Goal: Answer question/provide support

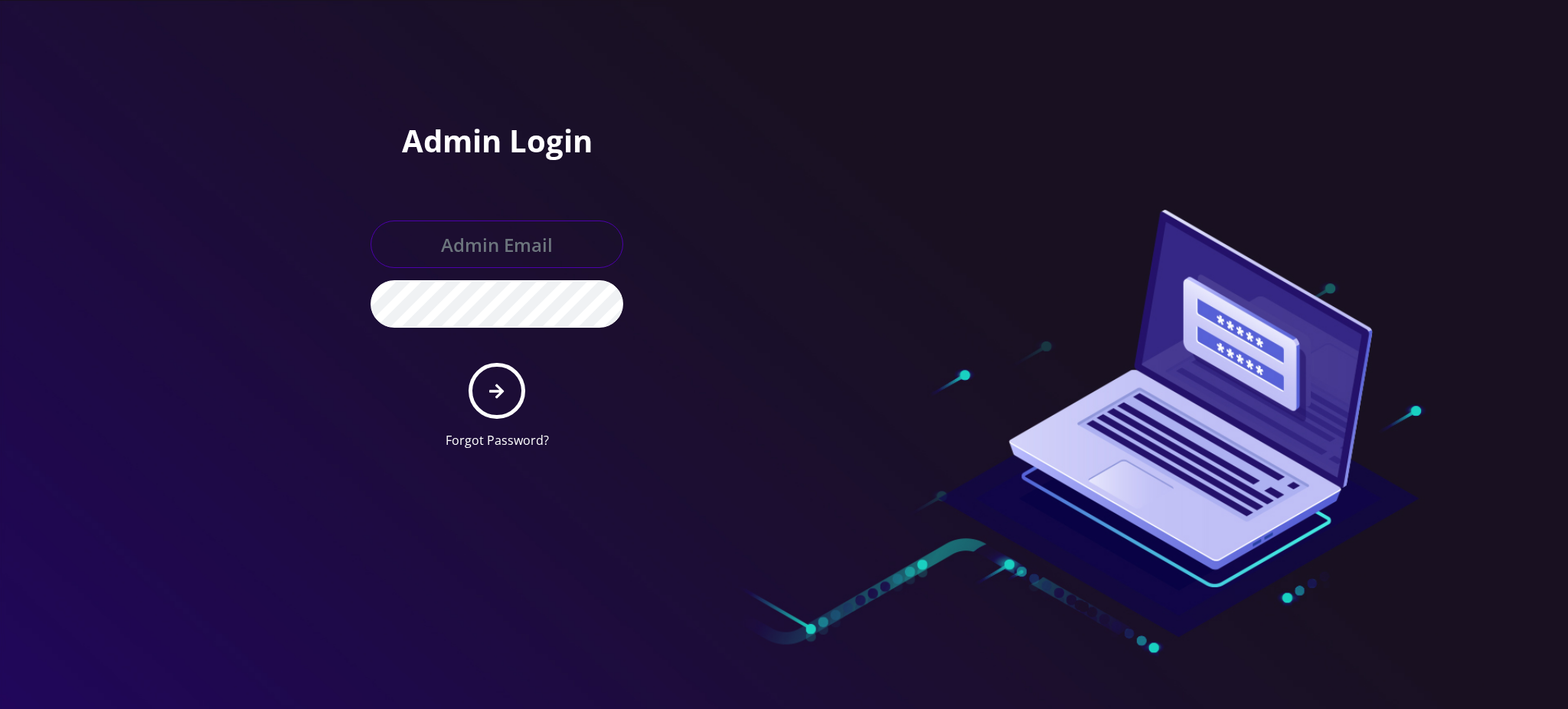
type input "rochelle@teltik.com"
click at [498, 394] on icon "submit" at bounding box center [496, 391] width 15 height 15
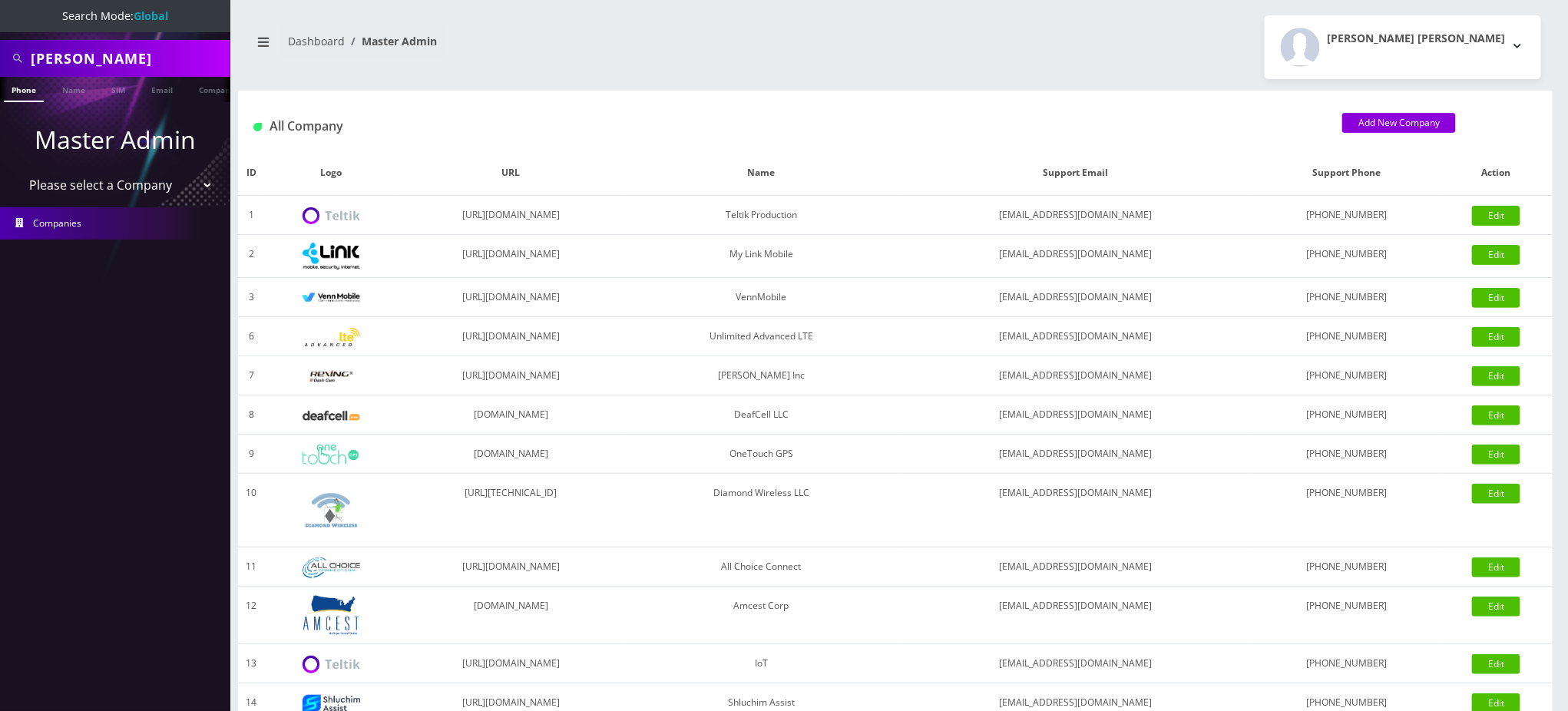
click at [739, 112] on div "All Company Add New Company" at bounding box center [895, 121] width 1314 height 60
drag, startPoint x: 179, startPoint y: 61, endPoint x: 0, endPoint y: 38, distance: 180.5
click at [0, 52] on div "Elijah Barntsen" at bounding box center [115, 58] width 231 height 37
type input "[PERSON_NAME]"
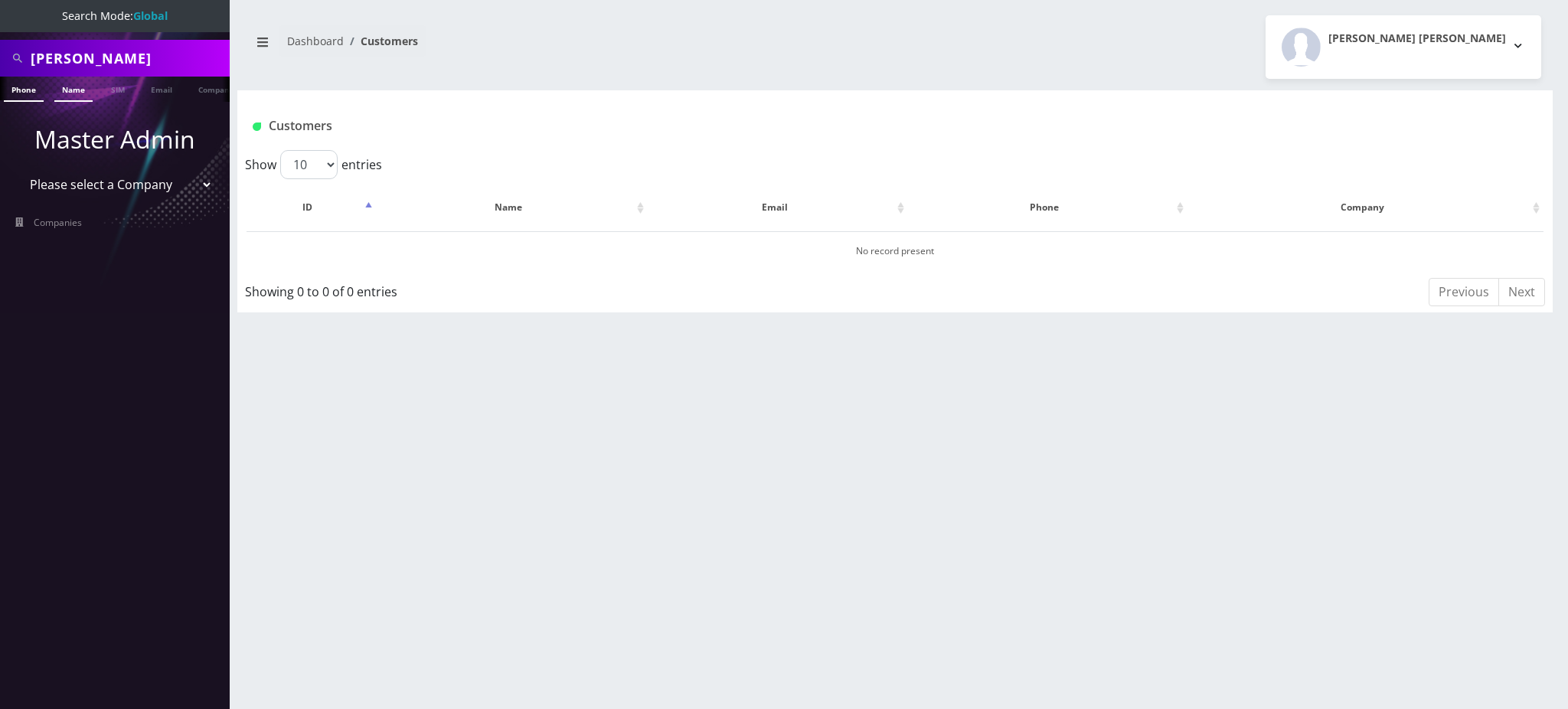
click at [70, 92] on link "Name" at bounding box center [73, 89] width 38 height 25
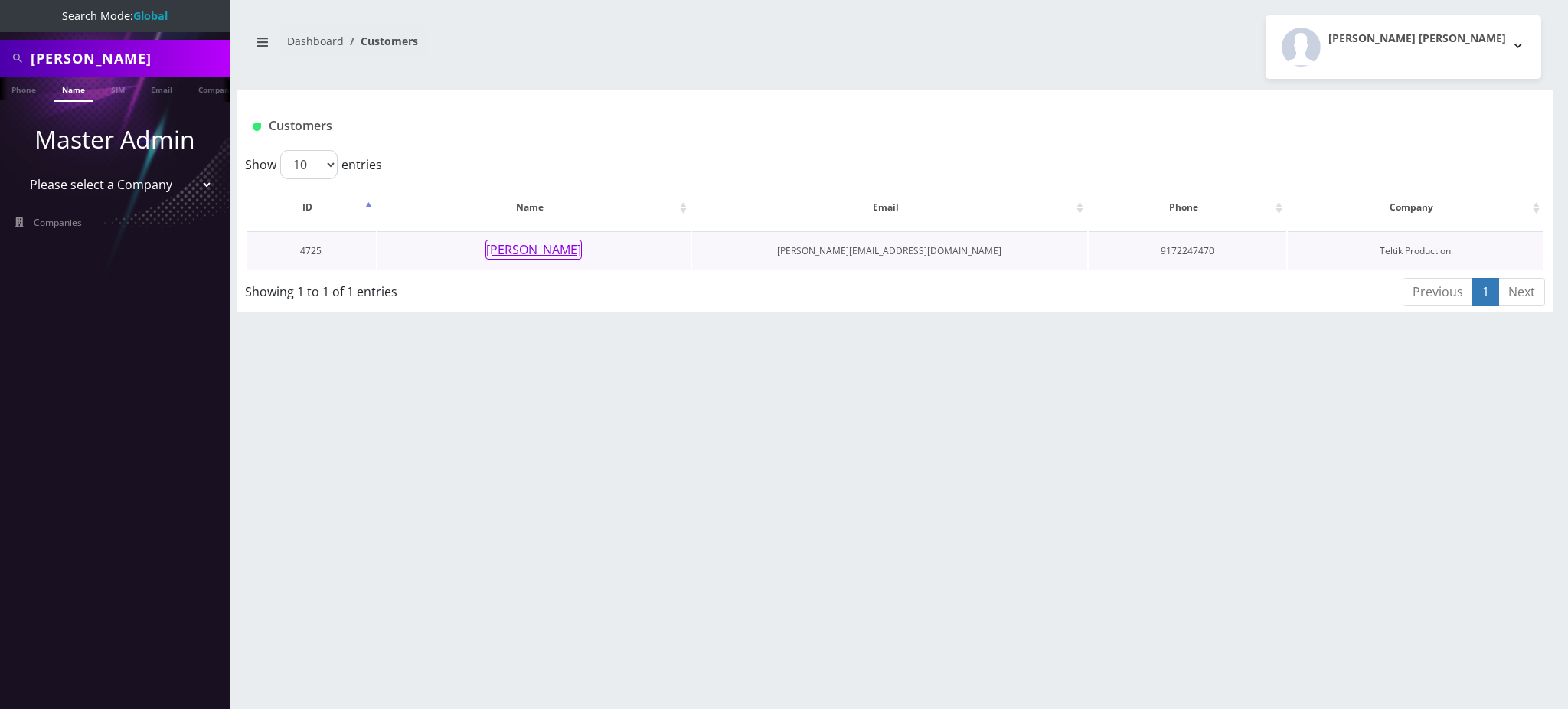
click at [559, 252] on button "Peter Keszthelyi" at bounding box center [533, 250] width 96 height 20
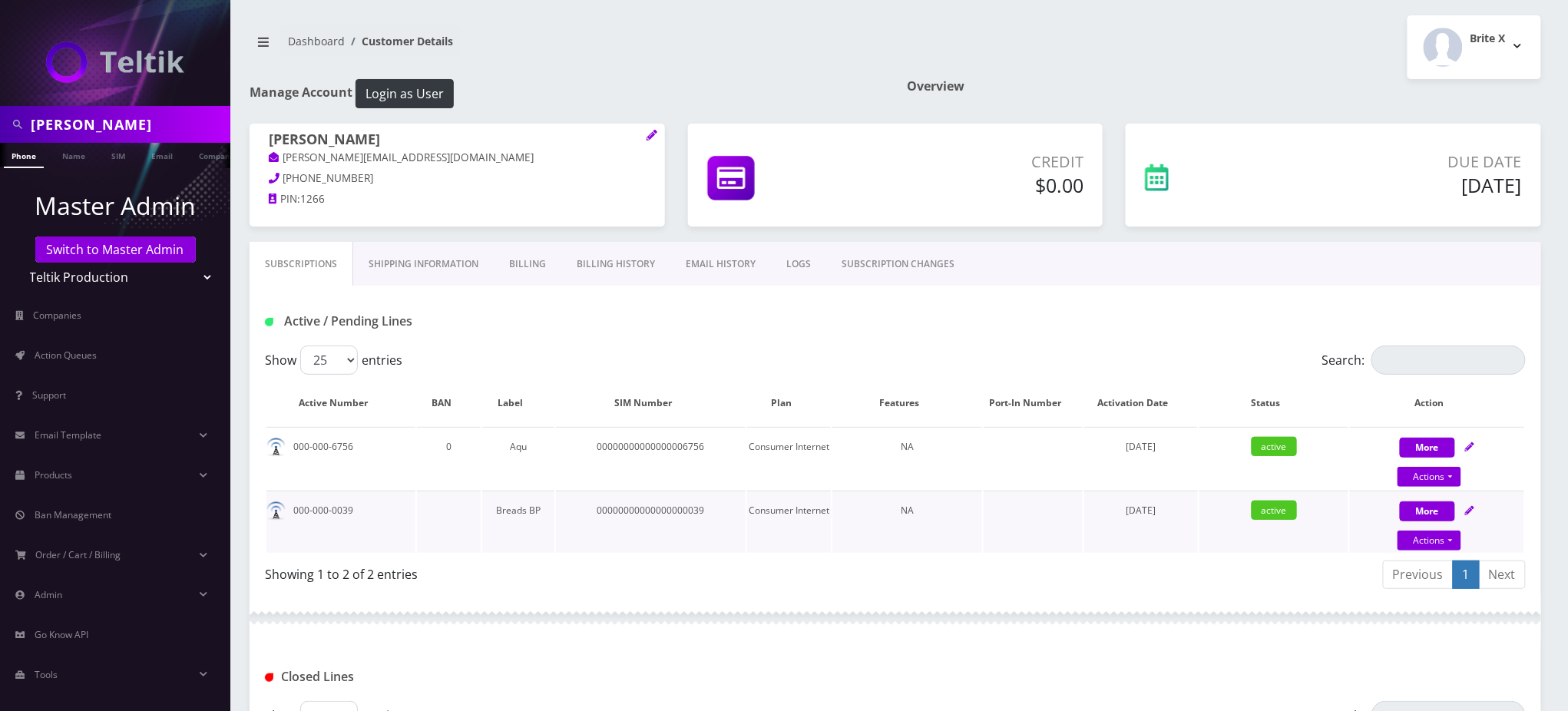
click at [705, 505] on td "00000000000000000039" at bounding box center [651, 521] width 190 height 62
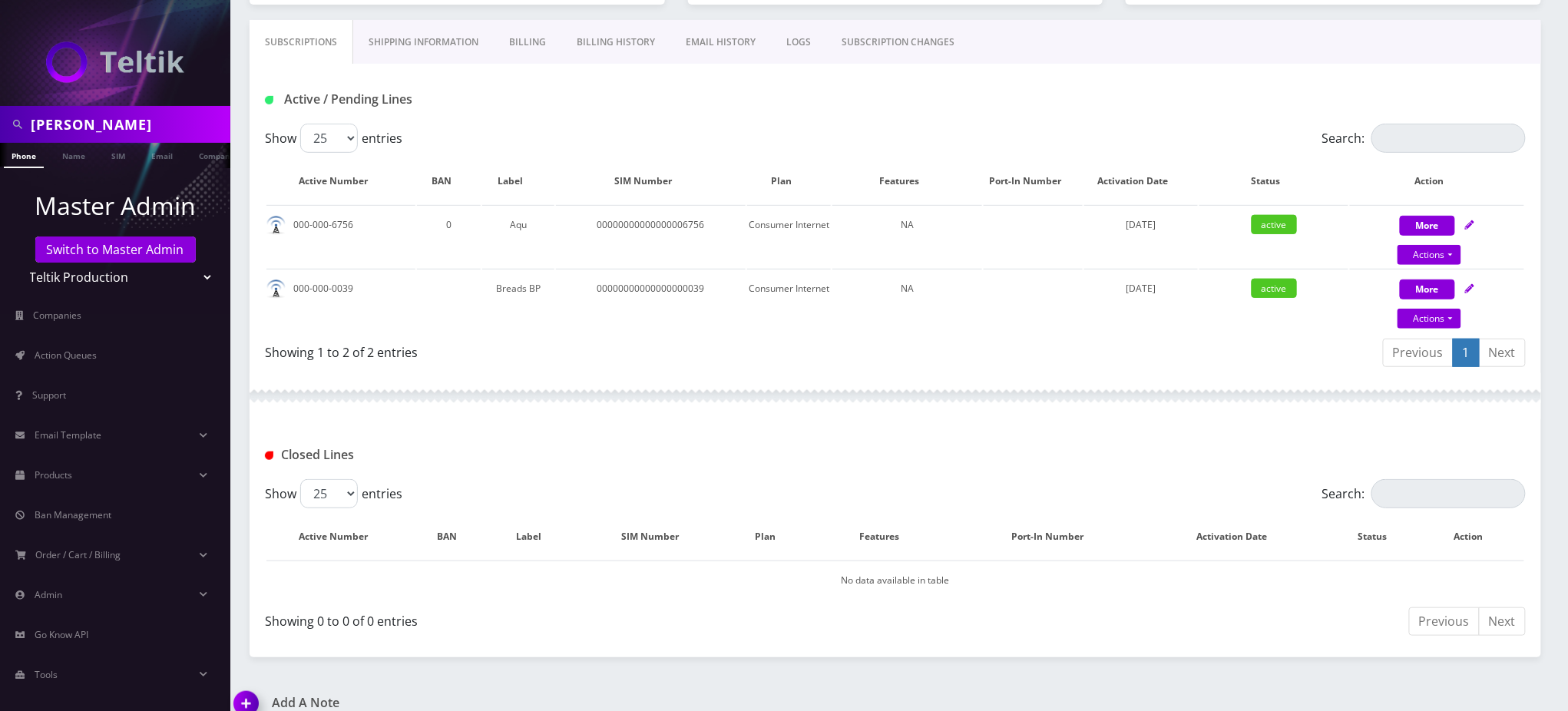
scroll to position [204, 0]
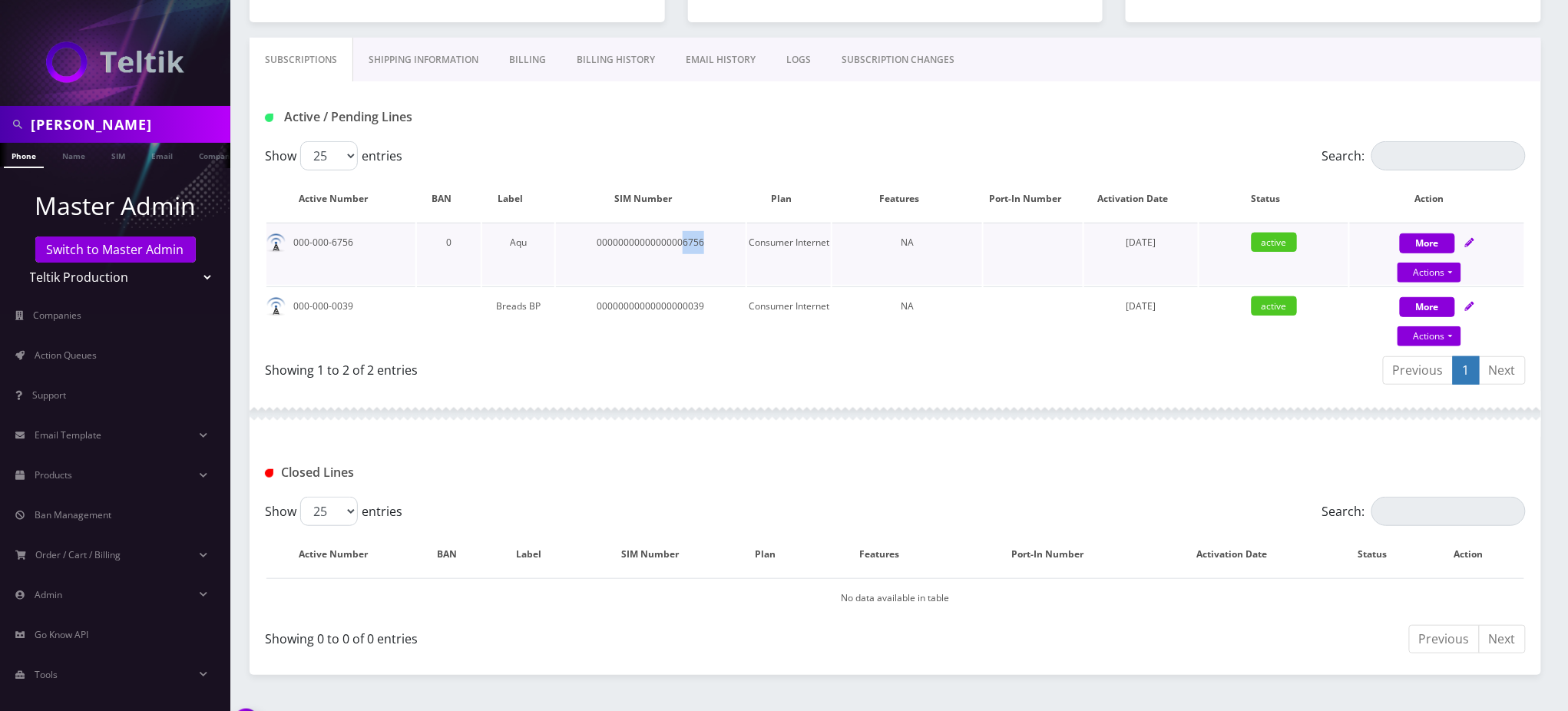
drag, startPoint x: 705, startPoint y: 242, endPoint x: 680, endPoint y: 248, distance: 25.7
click at [680, 248] on td "00000000000000006756" at bounding box center [651, 253] width 190 height 62
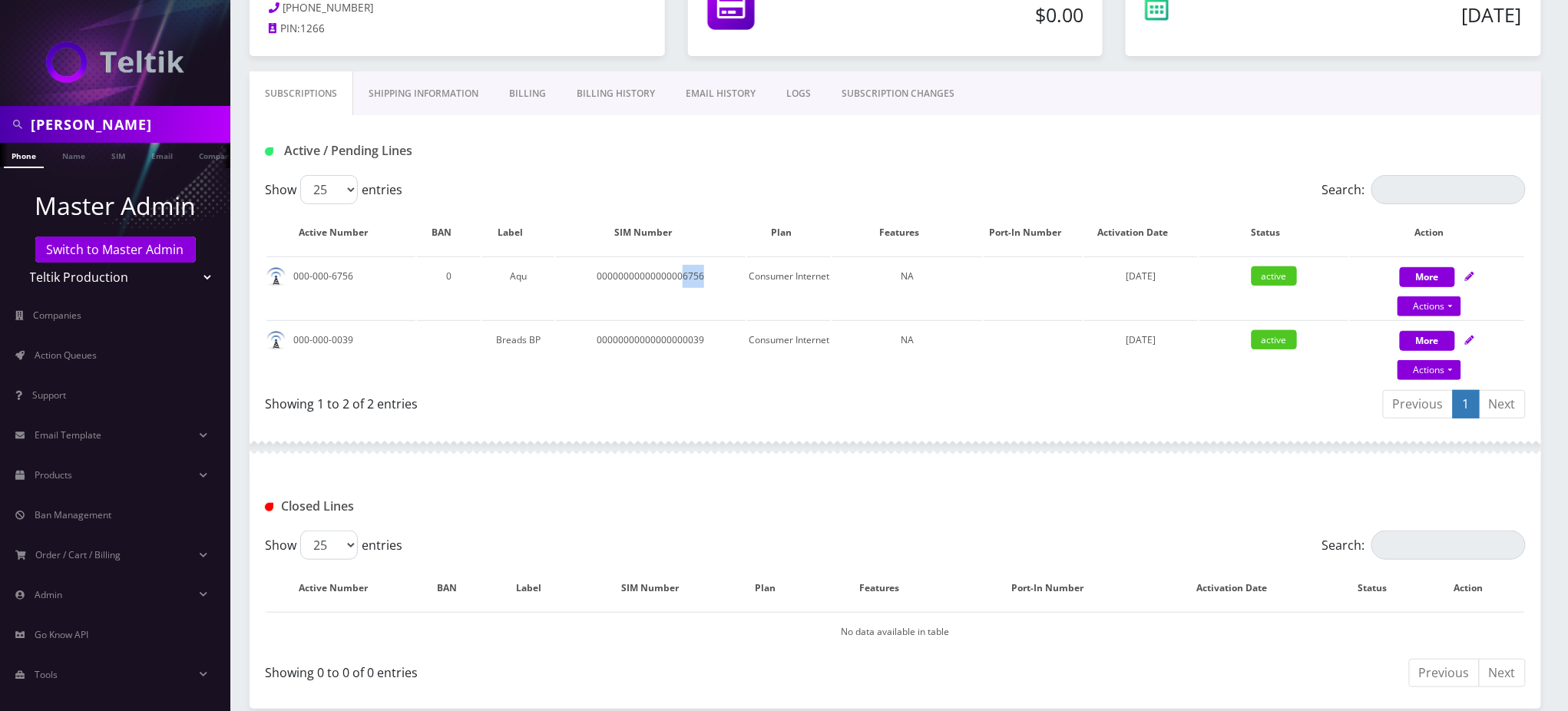
scroll to position [119, 0]
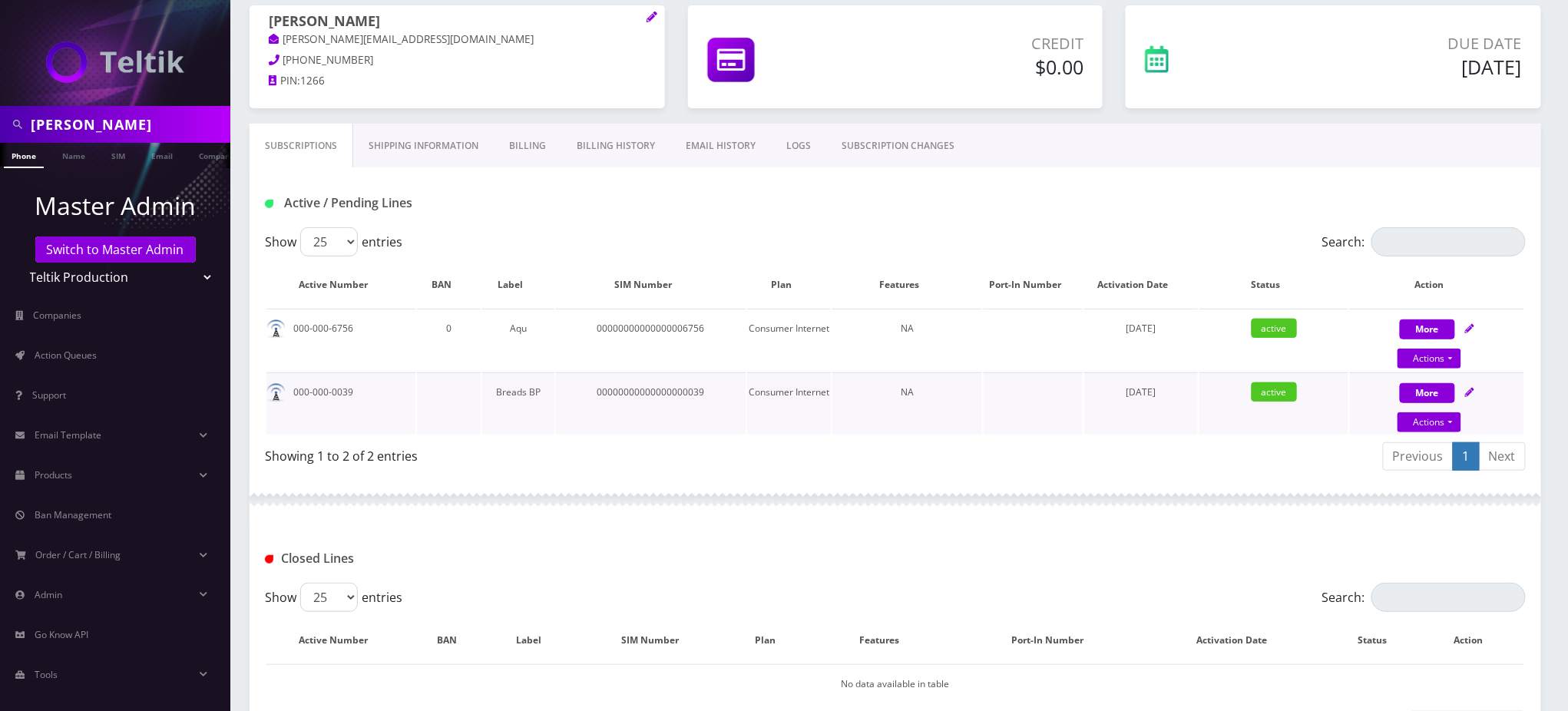
click at [339, 390] on td "000-000-0039" at bounding box center [340, 403] width 149 height 62
click at [404, 375] on td "000-000-0039" at bounding box center [340, 403] width 149 height 62
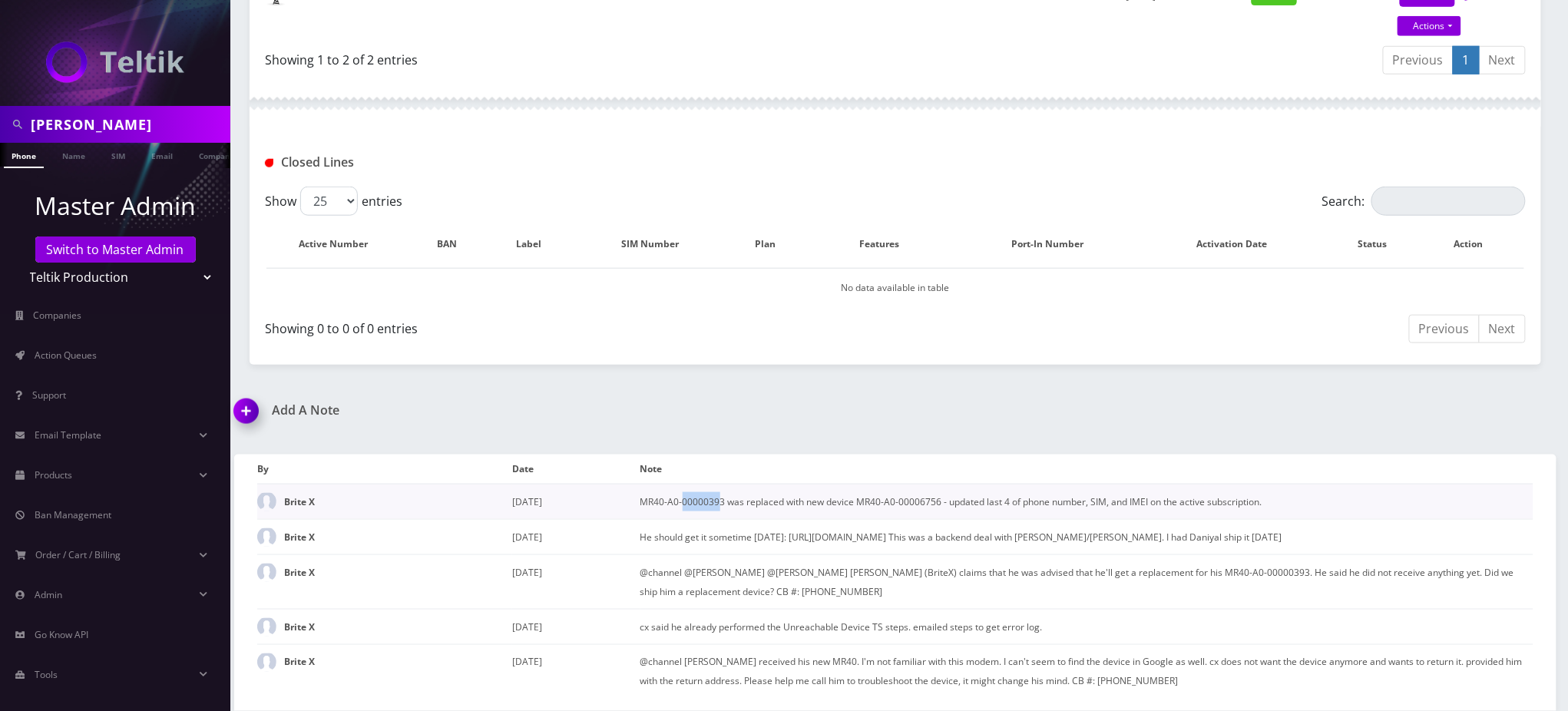
drag, startPoint x: 680, startPoint y: 478, endPoint x: 718, endPoint y: 478, distance: 38.0
click at [718, 484] on td "MR40-A0-00000393 was replaced with new device MR40-A0-00006756 - updated last 4…" at bounding box center [1087, 502] width 893 height 35
copy td "0000039"
click at [244, 394] on img at bounding box center [248, 416] width 45 height 45
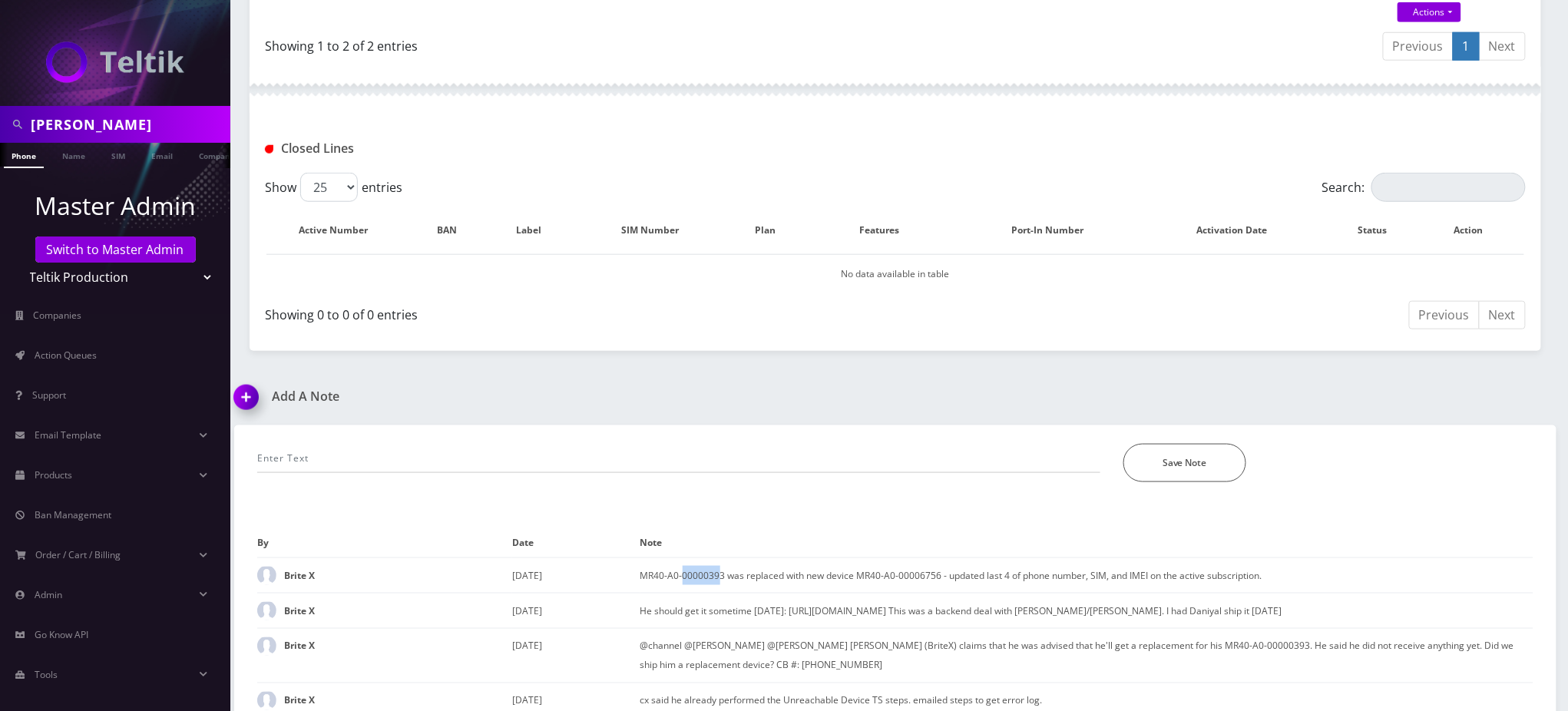
scroll to position [616, 0]
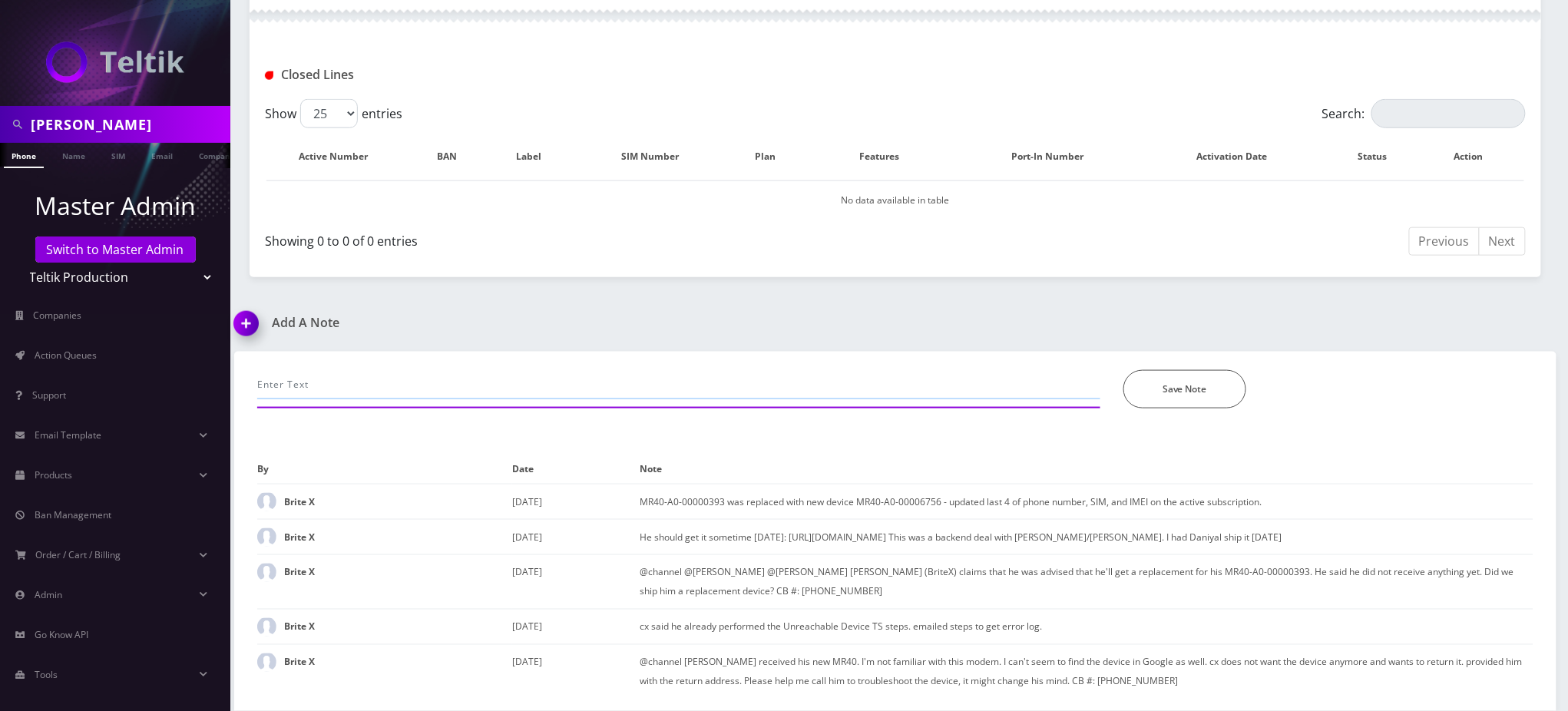
drag, startPoint x: 531, startPoint y: 369, endPoint x: 588, endPoint y: 368, distance: 57.0
click at [534, 370] on input "text" at bounding box center [679, 384] width 843 height 29
paste input "MR40-A0-00000039"
type input "No Internet on MR40-A0-00000039 - Device Unreachable. Tried to switch PGs to tr…"
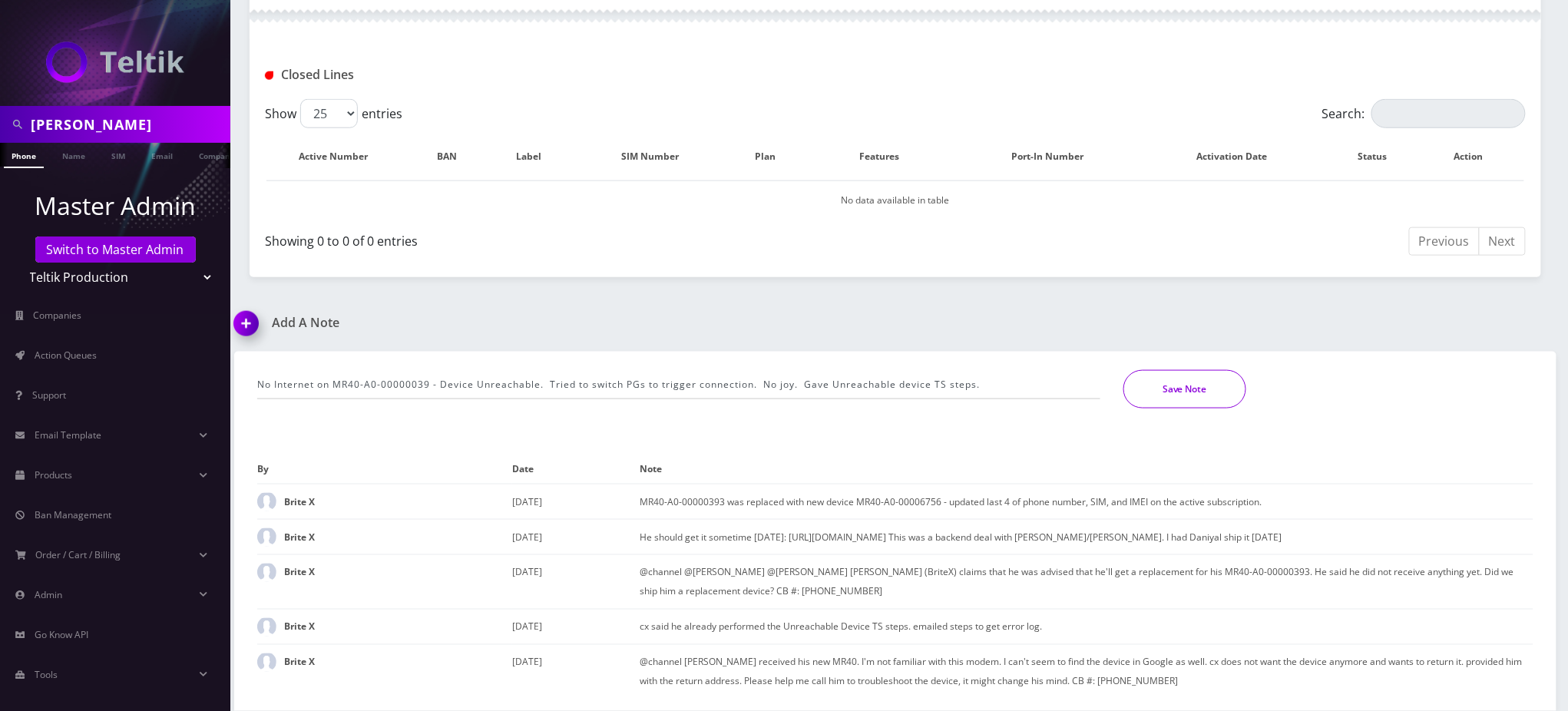
click at [1188, 370] on button "Save Note" at bounding box center [1184, 388] width 123 height 38
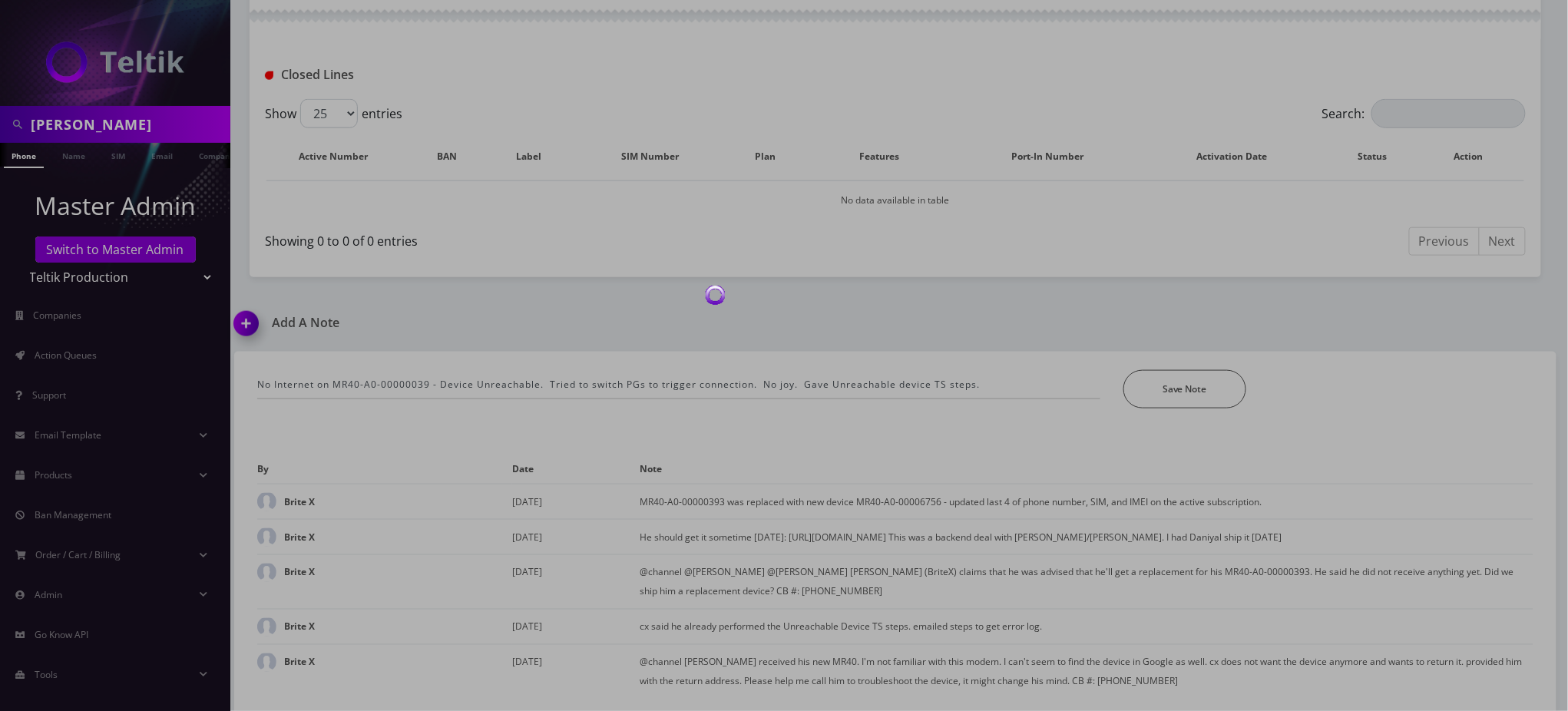
scroll to position [563, 0]
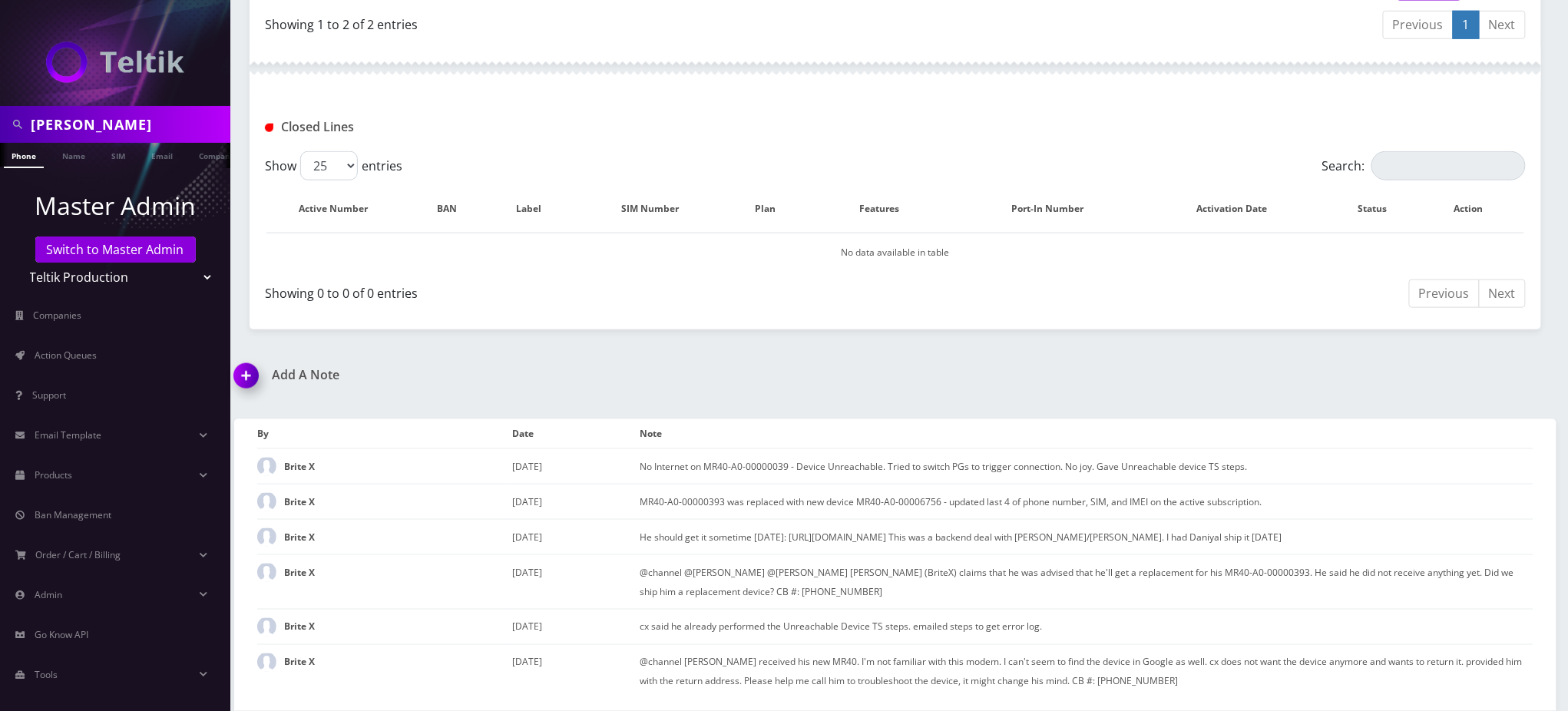
click at [1199, 92] on div "Closed Lines" at bounding box center [895, 121] width 1292 height 60
